Goal: Task Accomplishment & Management: Use online tool/utility

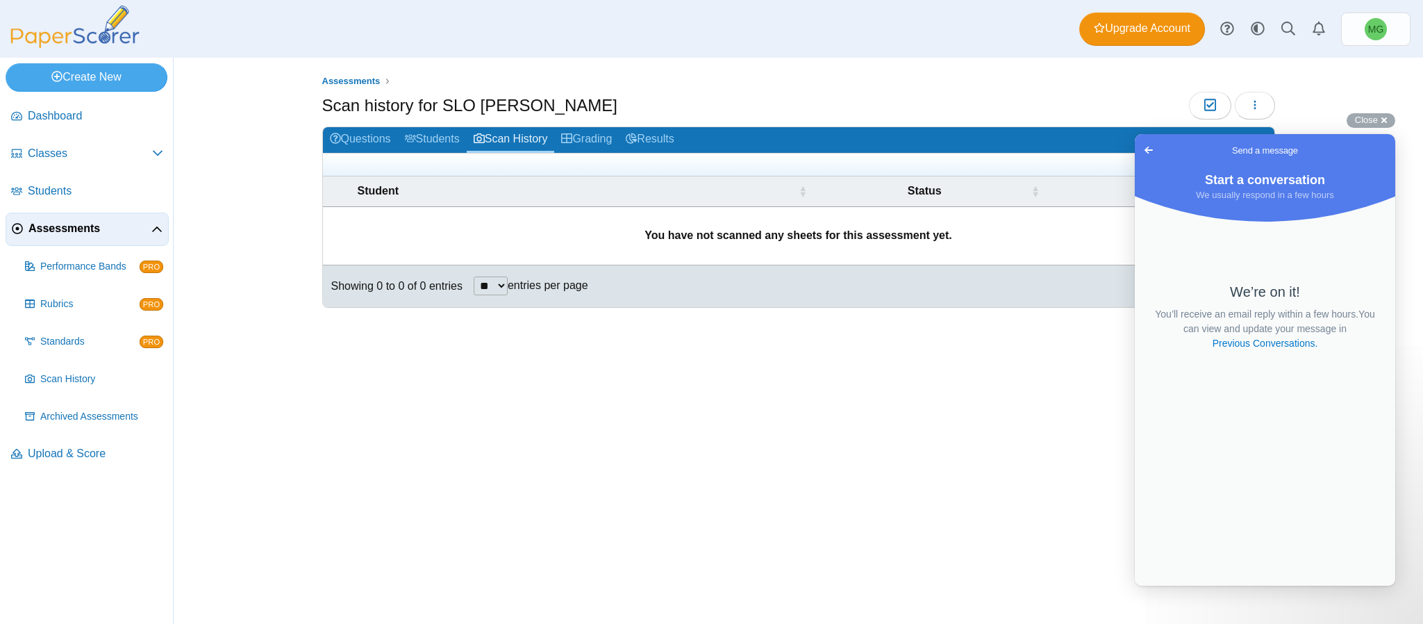
click at [82, 238] on link "Assessments" at bounding box center [87, 228] width 163 height 33
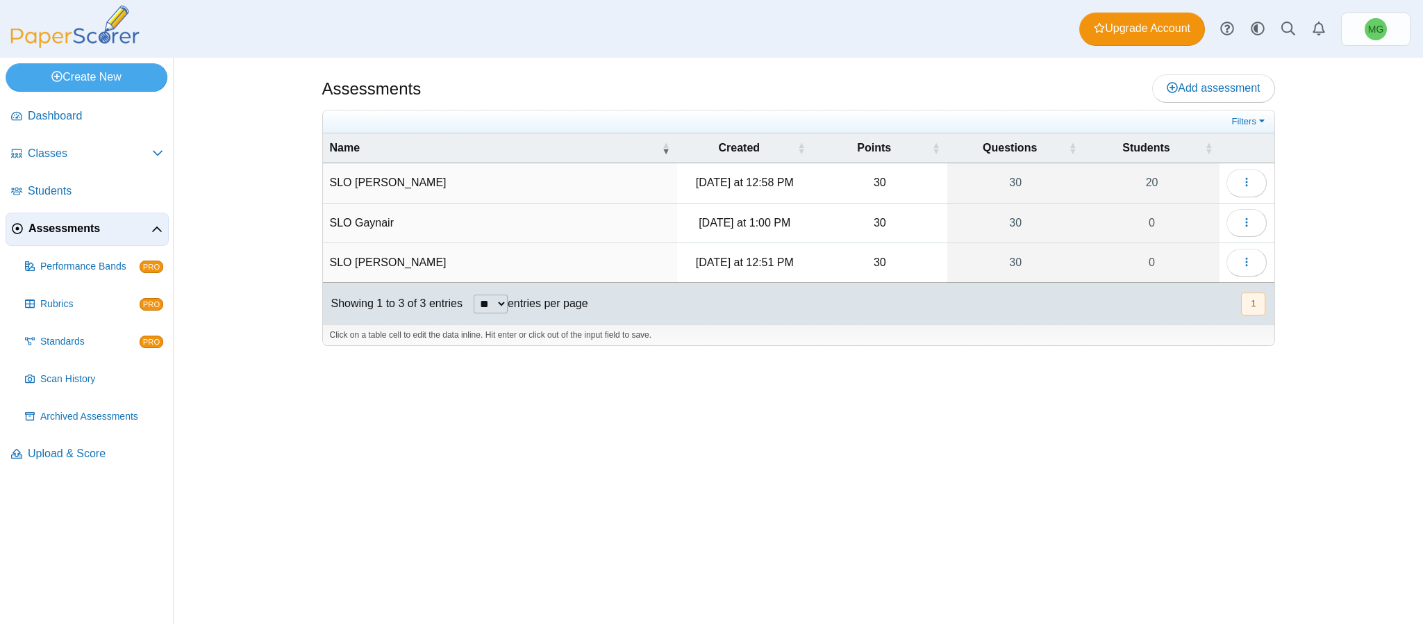
click at [759, 202] on td "Friday at 12:58 PM" at bounding box center [744, 183] width 135 height 40
click at [1244, 187] on icon "button" at bounding box center [1246, 181] width 11 height 11
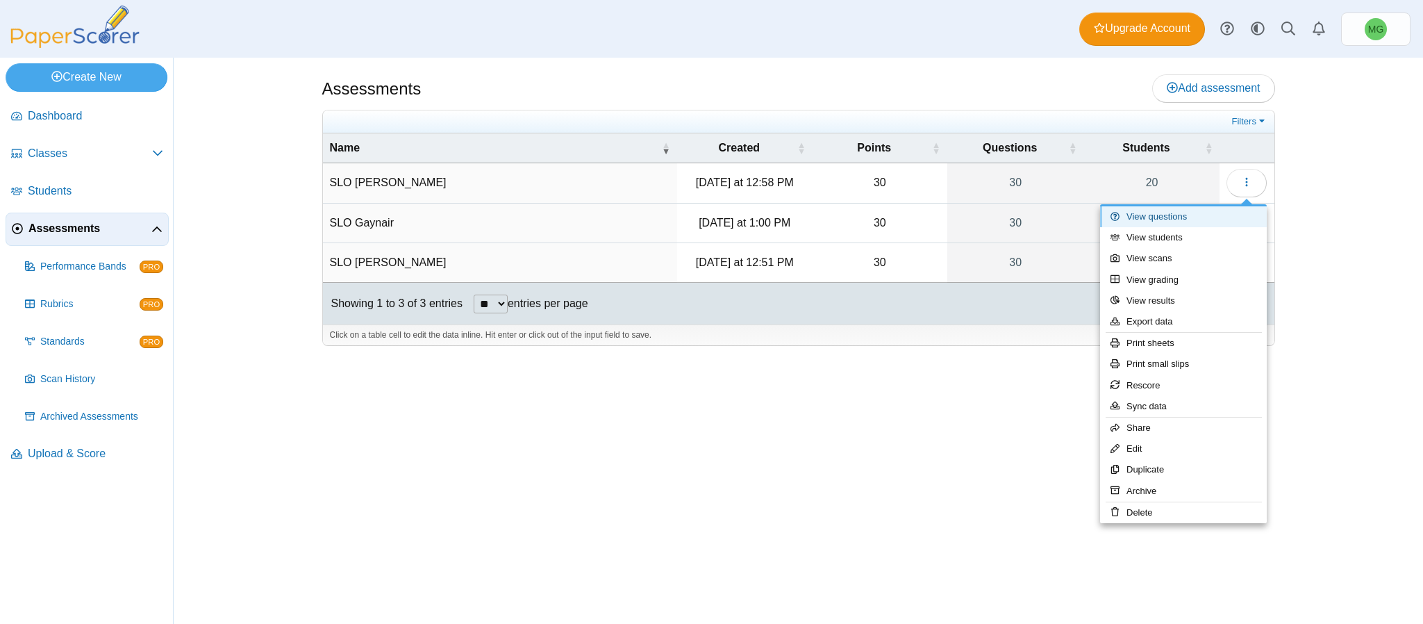
click at [1161, 219] on link "View questions" at bounding box center [1183, 216] width 167 height 21
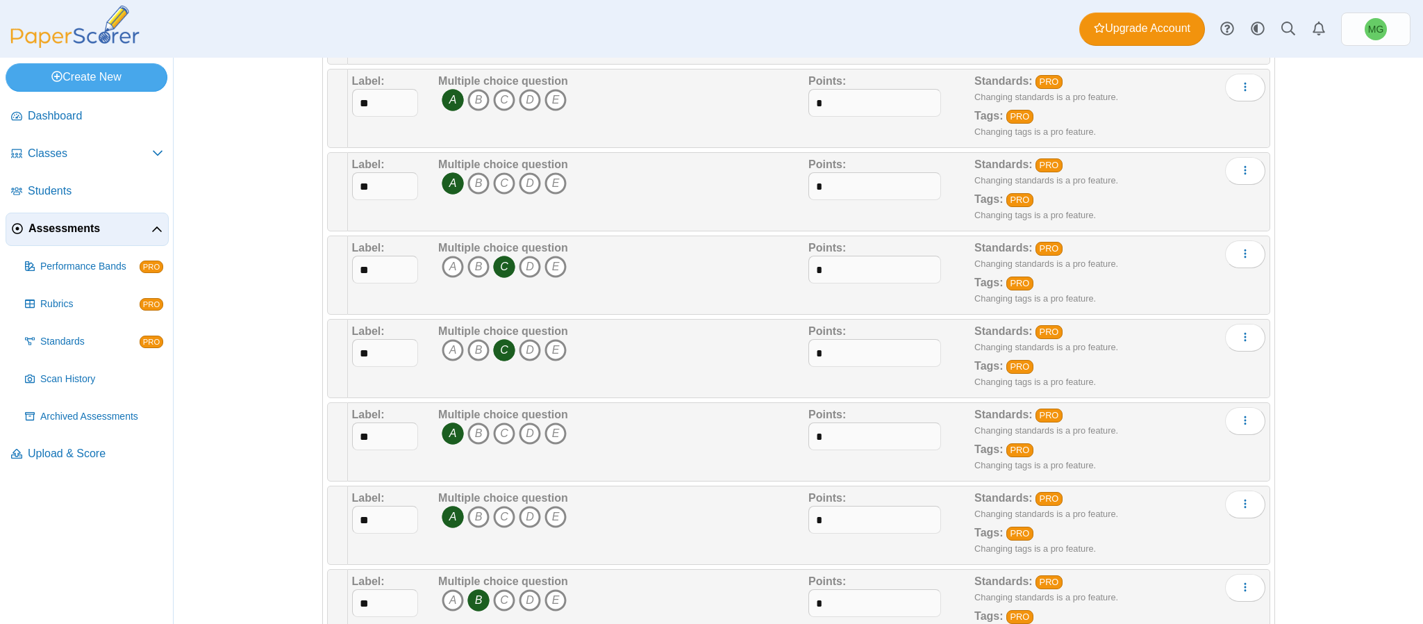
scroll to position [2125, 0]
